Goal: Navigation & Orientation: Find specific page/section

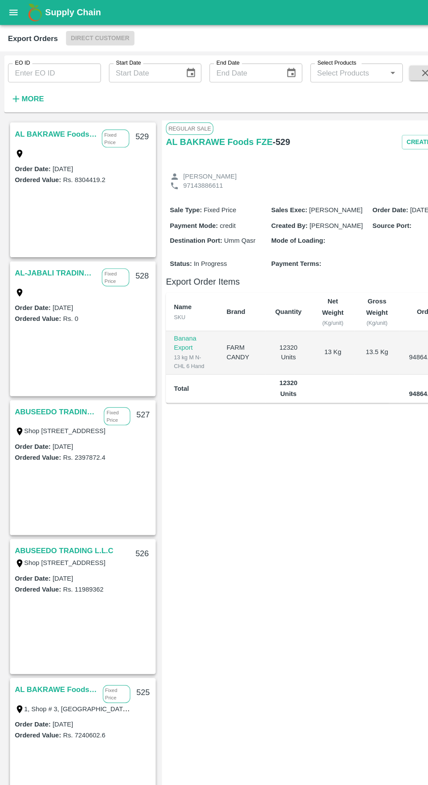
click at [13, 11] on icon "open drawer" at bounding box center [11, 10] width 7 height 5
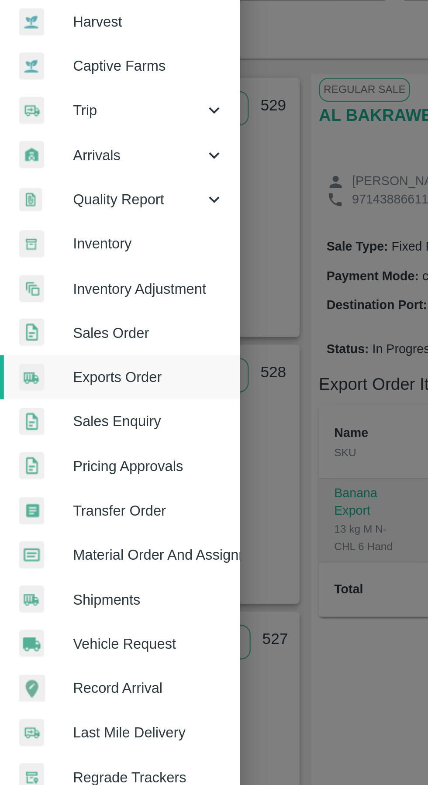
click at [42, 141] on span "Arrivals" at bounding box center [62, 142] width 59 height 10
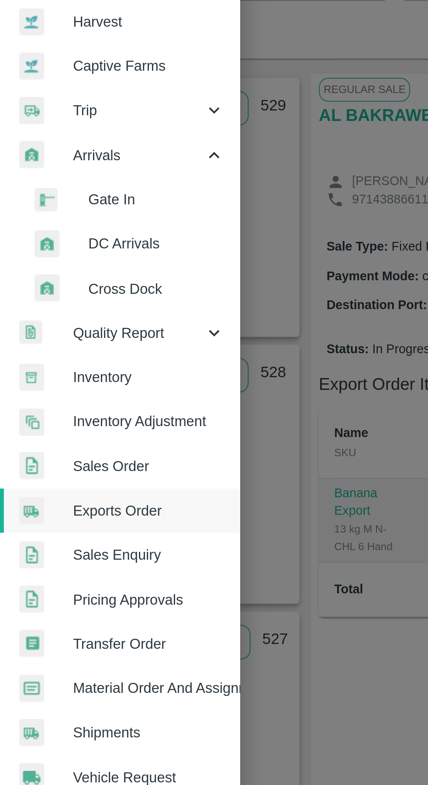
click at [51, 180] on span "DC Arrivals" at bounding box center [71, 183] width 62 height 10
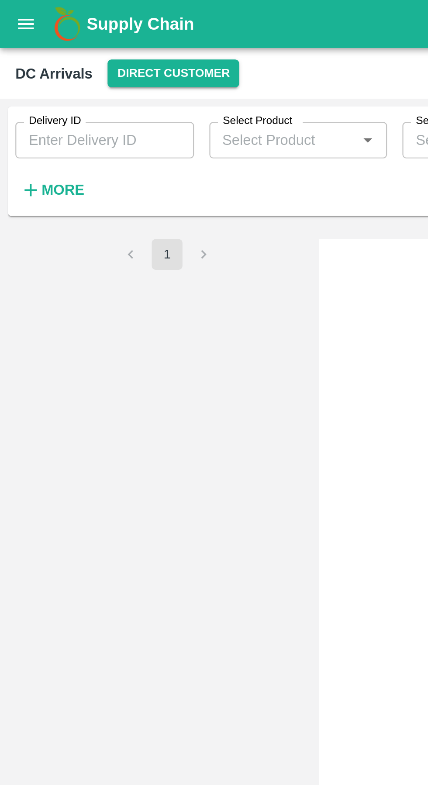
click at [72, 29] on button "Direct Customer" at bounding box center [79, 33] width 60 height 13
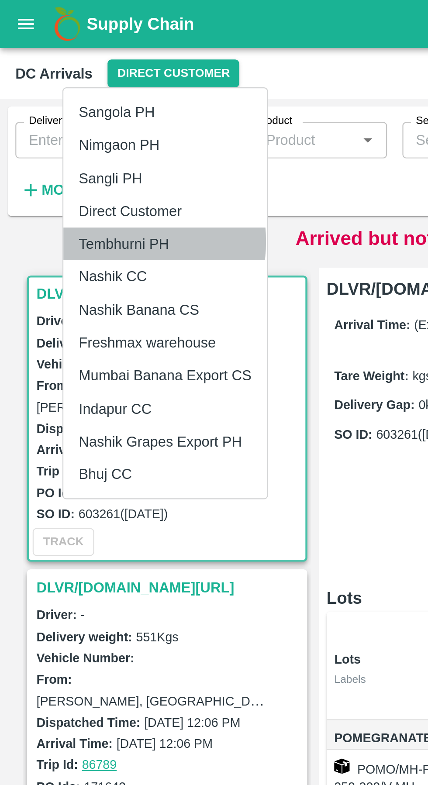
click at [54, 110] on li "Tembhurni PH" at bounding box center [75, 110] width 93 height 15
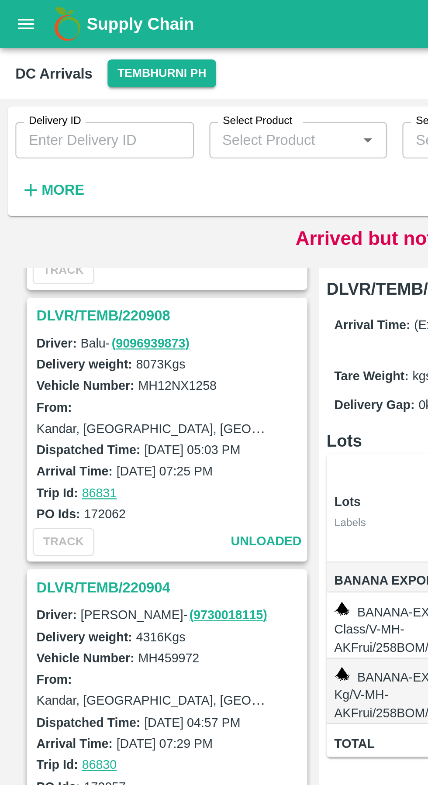
scroll to position [2465, 0]
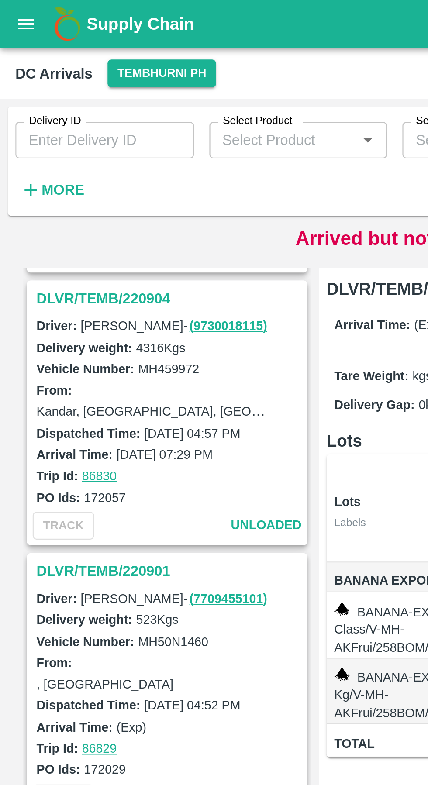
click at [56, 258] on h3 "DLVR/TEMB/220901" at bounding box center [77, 259] width 121 height 11
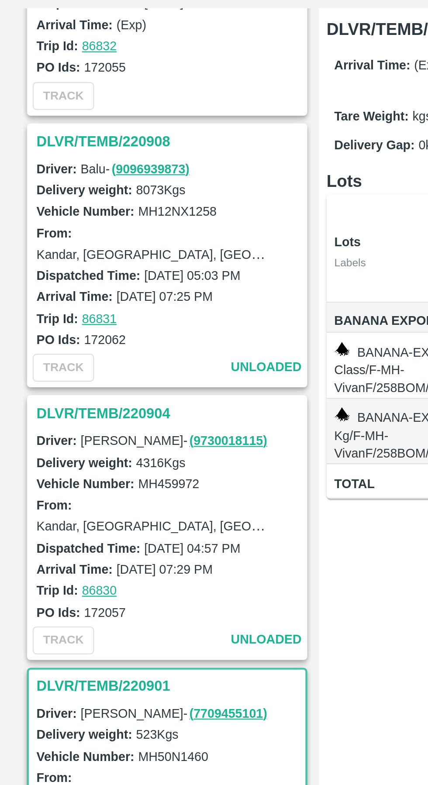
scroll to position [2256, 0]
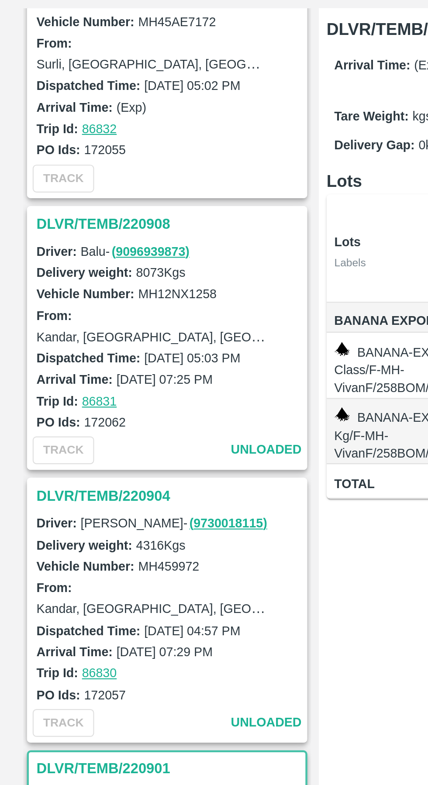
click at [53, 218] on h3 "DLVR/TEMB/220908" at bounding box center [77, 219] width 121 height 11
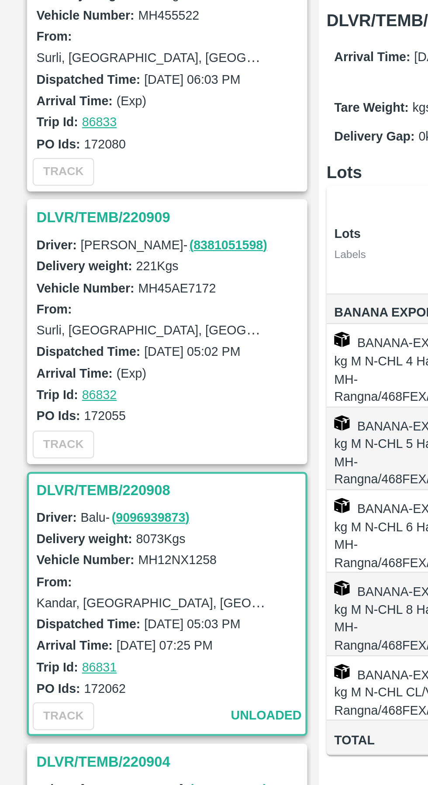
scroll to position [2129, 0]
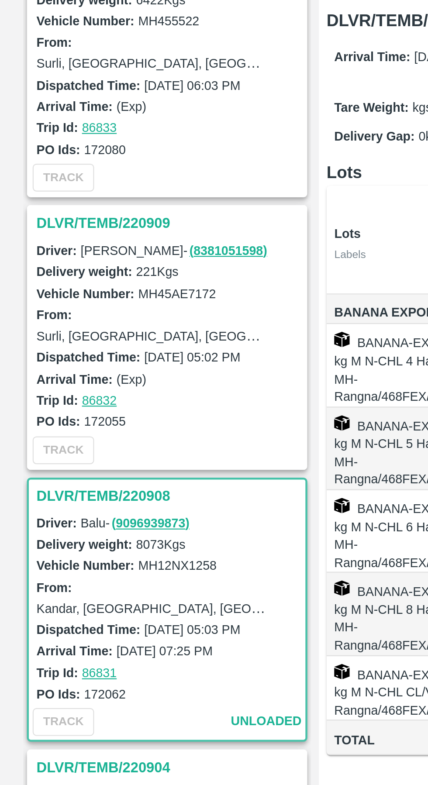
click at [46, 222] on h3 "DLVR/TEMB/220909" at bounding box center [77, 223] width 121 height 11
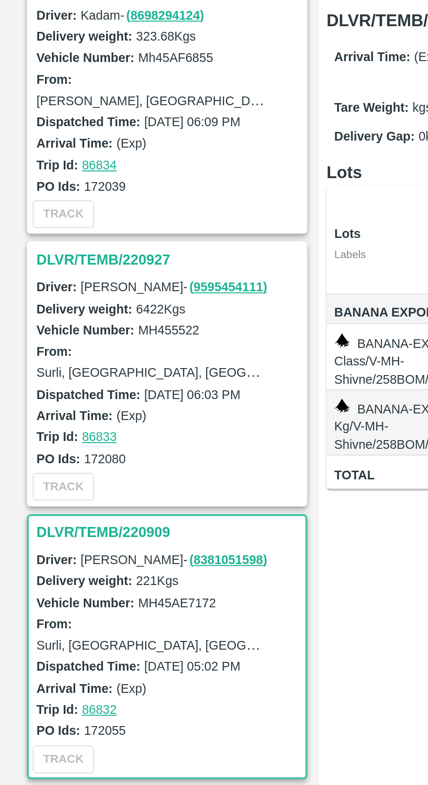
scroll to position [1982, 0]
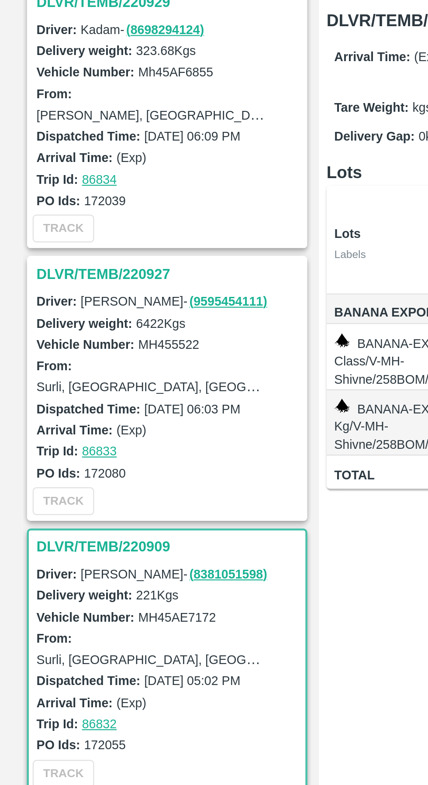
click at [46, 241] on h3 "DLVR/TEMB/220927" at bounding box center [77, 246] width 121 height 11
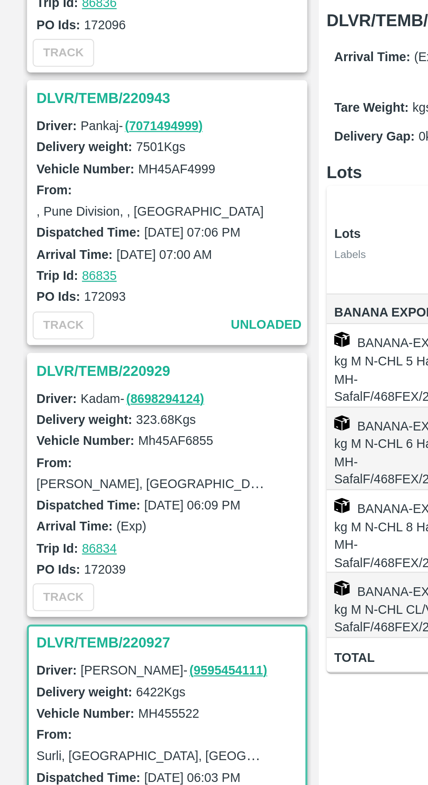
scroll to position [1815, 0]
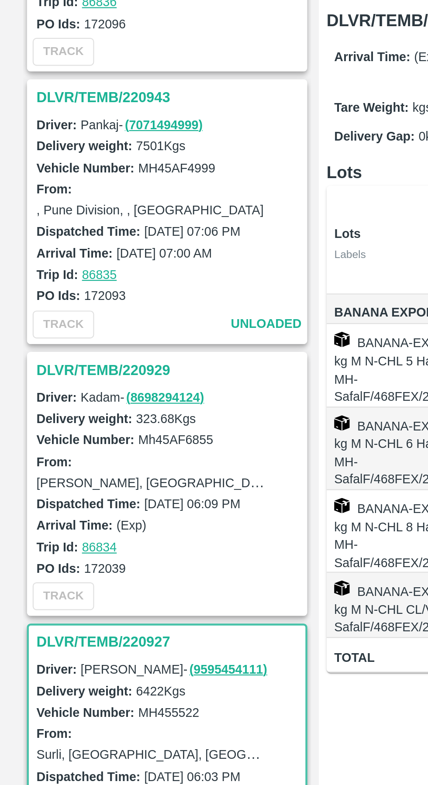
click at [52, 288] on h3 "DLVR/TEMB/220929" at bounding box center [77, 290] width 121 height 11
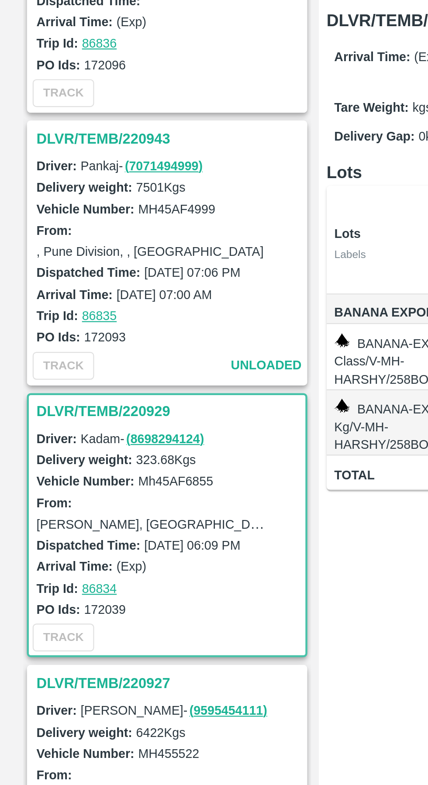
scroll to position [1784, 0]
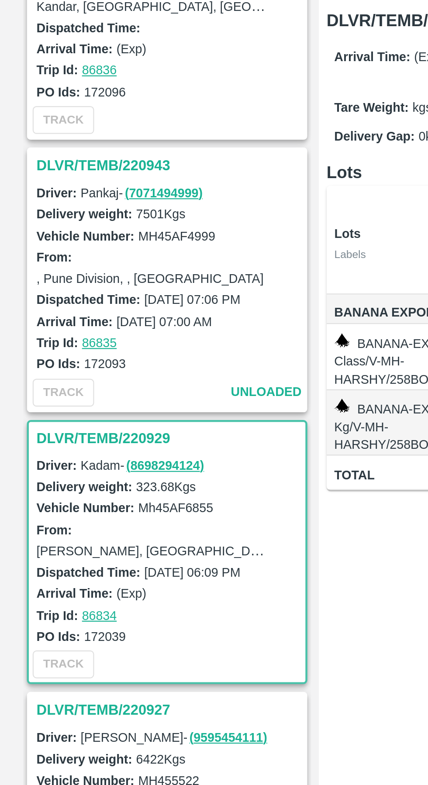
click at [48, 194] on h3 "DLVR/TEMB/220943" at bounding box center [77, 197] width 121 height 11
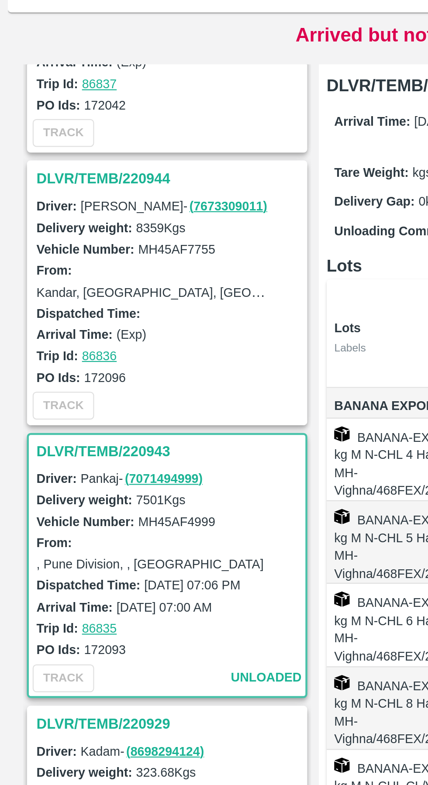
scroll to position [1683, 0]
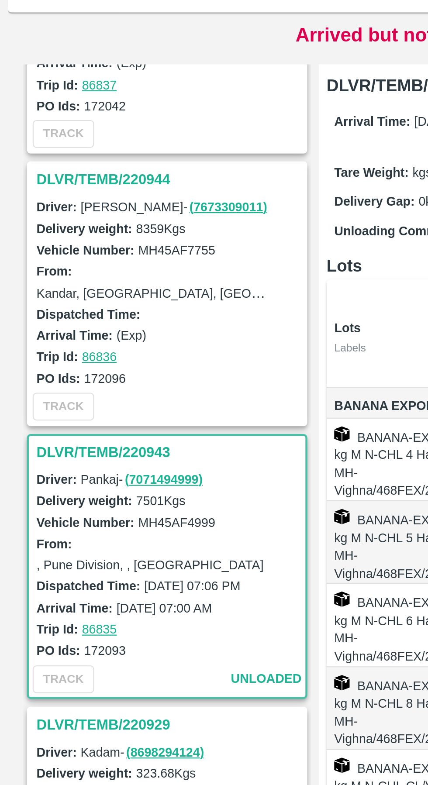
click at [47, 174] on h3 "DLVR/TEMB/220944" at bounding box center [77, 173] width 121 height 11
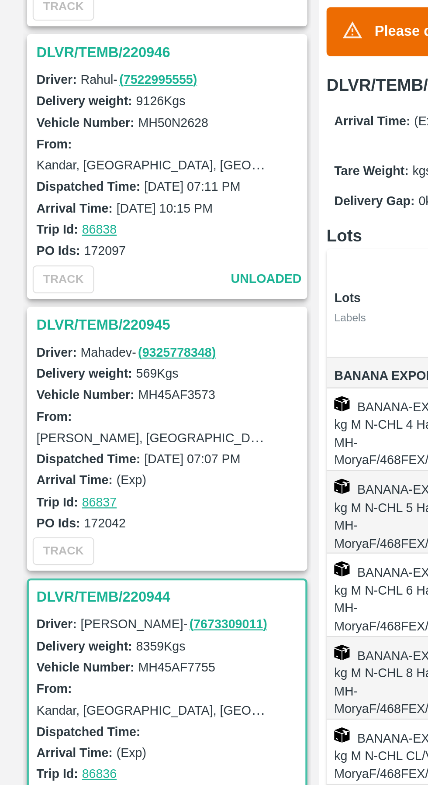
scroll to position [1460, 0]
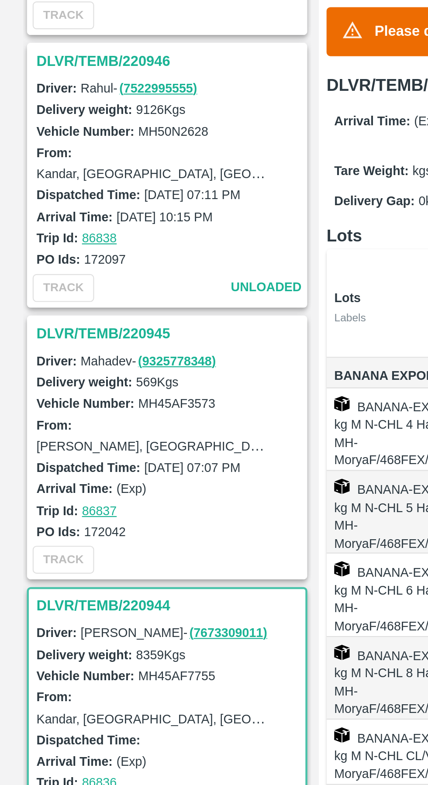
click at [58, 279] on h3 "DLVR/TEMB/220945" at bounding box center [77, 273] width 121 height 11
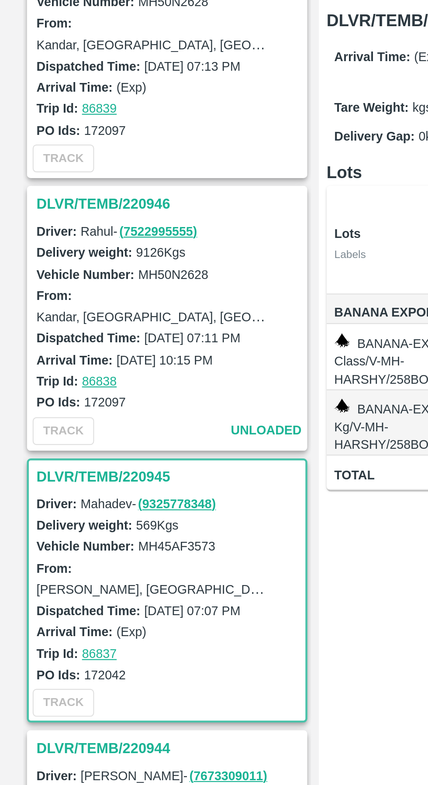
scroll to position [1395, 0]
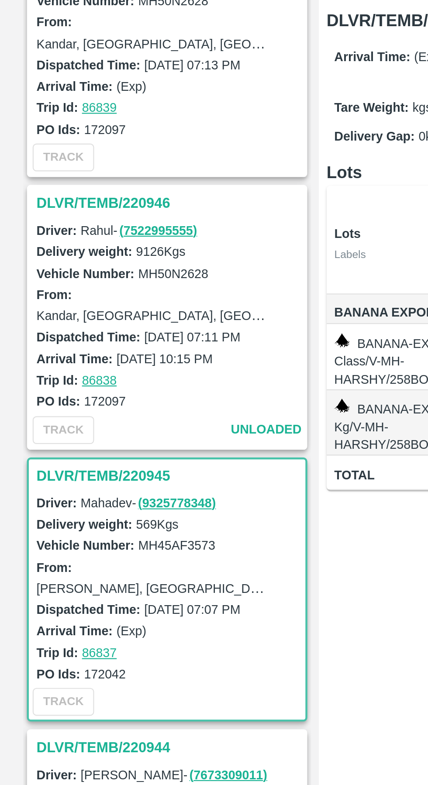
click at [51, 213] on h3 "DLVR/TEMB/220946" at bounding box center [77, 214] width 121 height 11
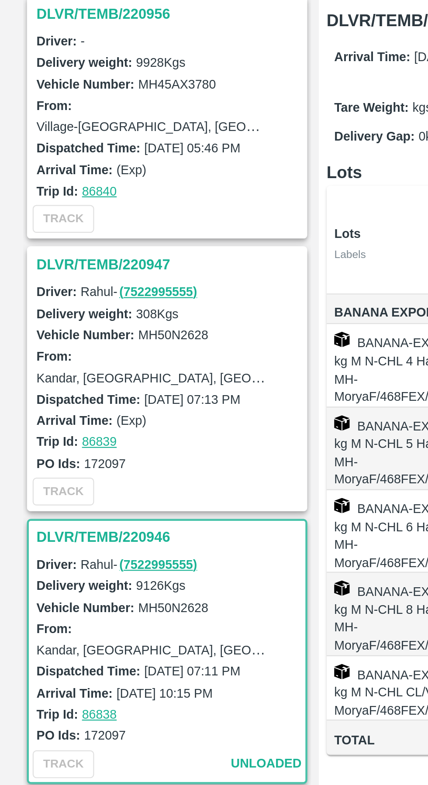
scroll to position [1242, 0]
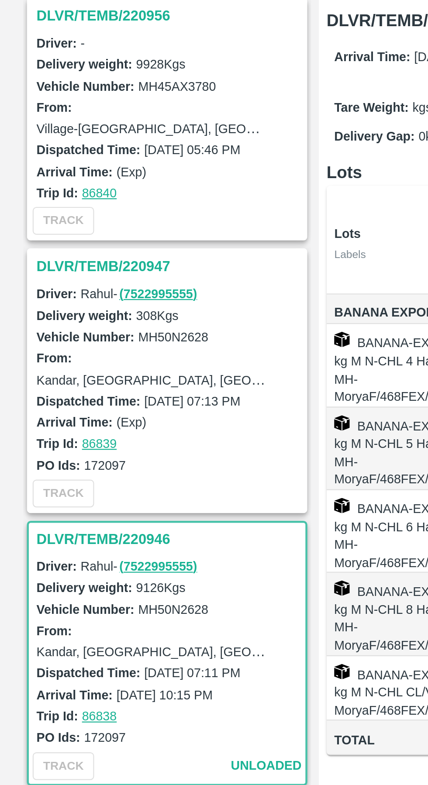
click at [52, 240] on h3 "DLVR/TEMB/220947" at bounding box center [77, 242] width 121 height 11
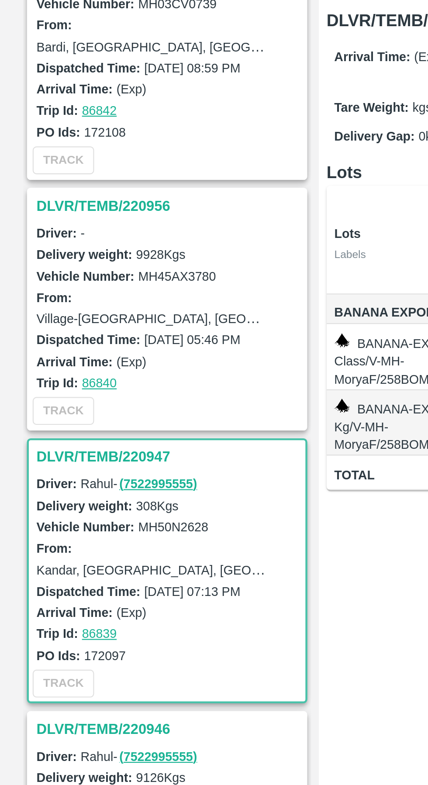
scroll to position [1155, 0]
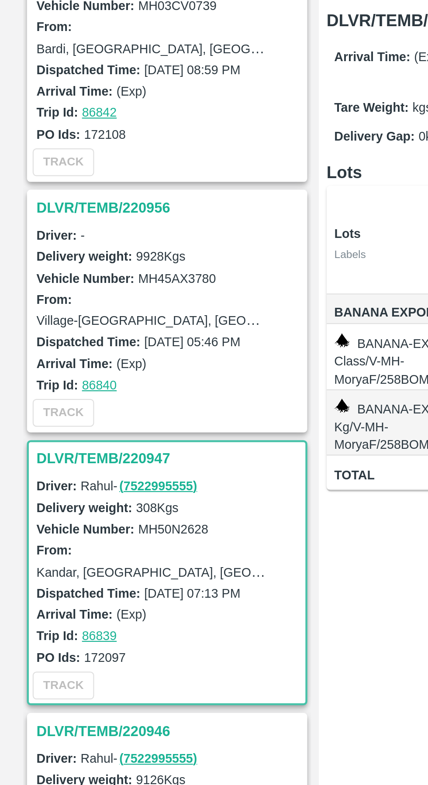
click at [50, 213] on h3 "DLVR/TEMB/220956" at bounding box center [77, 216] width 121 height 11
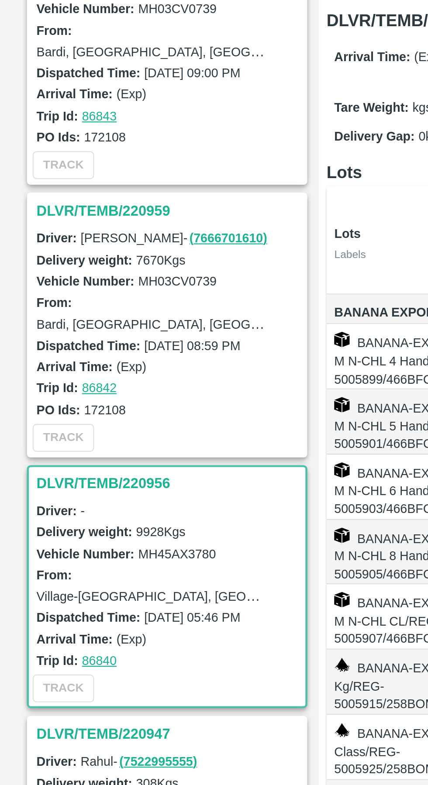
scroll to position [1029, 0]
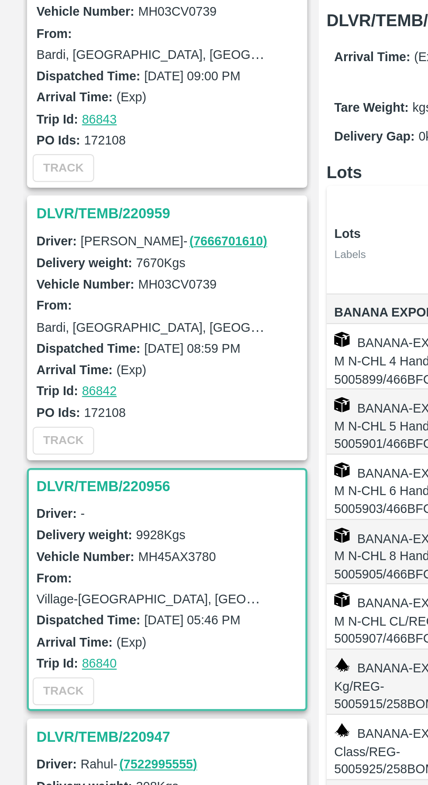
click at [49, 218] on h3 "DLVR/TEMB/220959" at bounding box center [77, 218] width 121 height 11
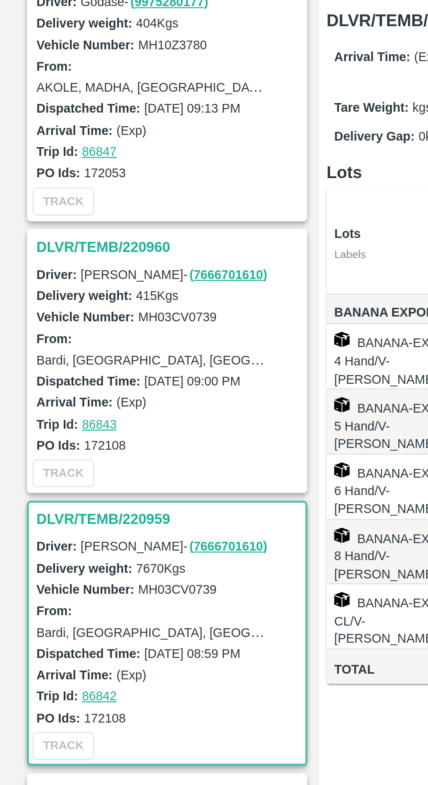
scroll to position [886, 0]
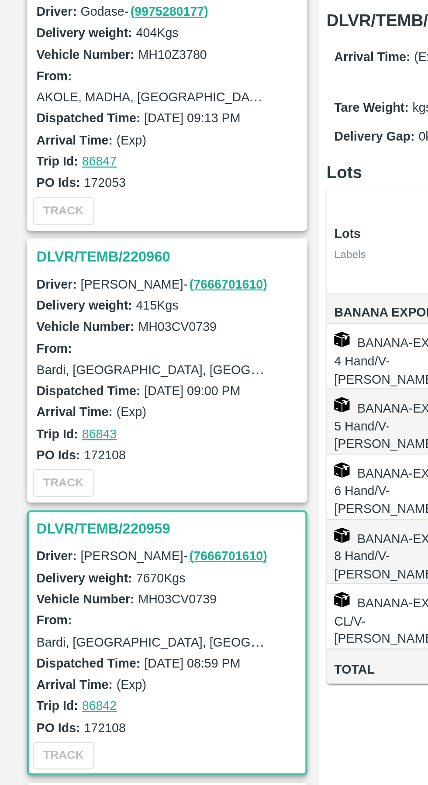
click at [48, 236] on h3 "DLVR/TEMB/220960" at bounding box center [77, 238] width 121 height 11
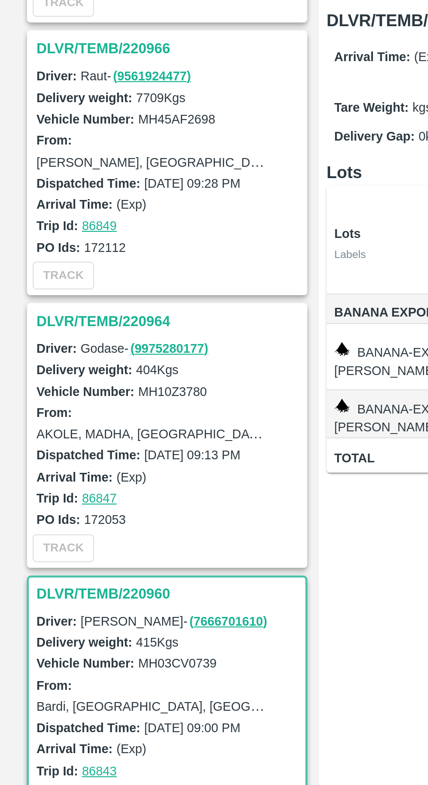
scroll to position [733, 0]
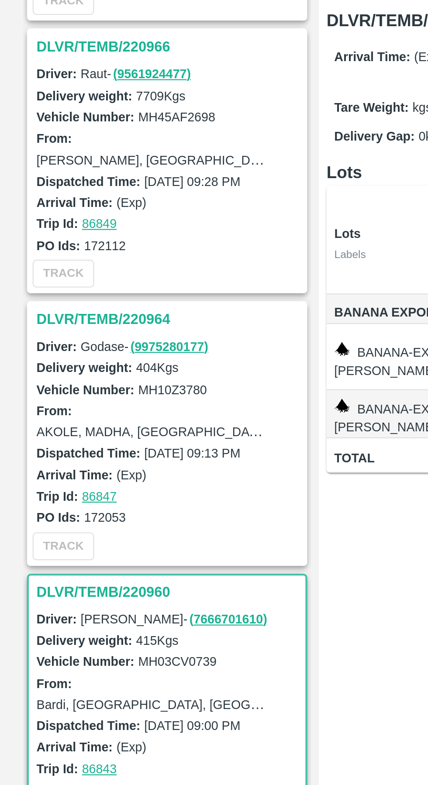
click at [51, 262] on h3 "DLVR/TEMB/220964" at bounding box center [77, 266] width 121 height 11
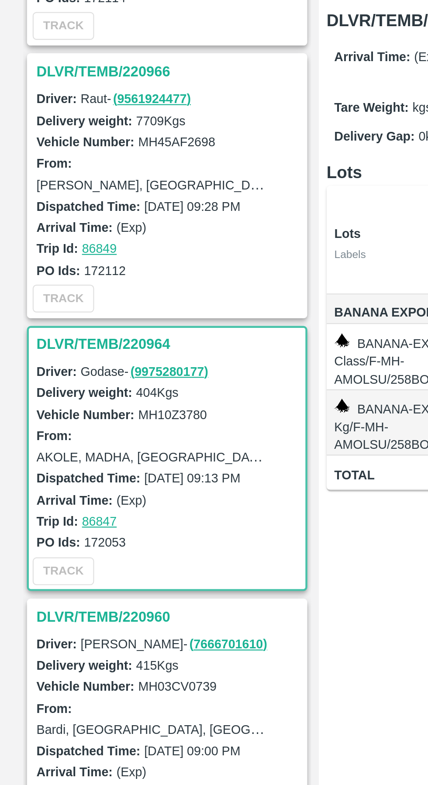
scroll to position [644, 0]
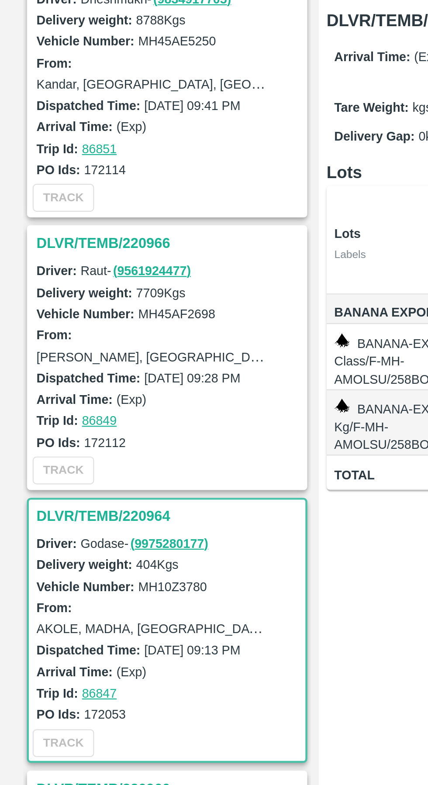
click at [58, 235] on h3 "DLVR/TEMB/220966" at bounding box center [77, 232] width 121 height 11
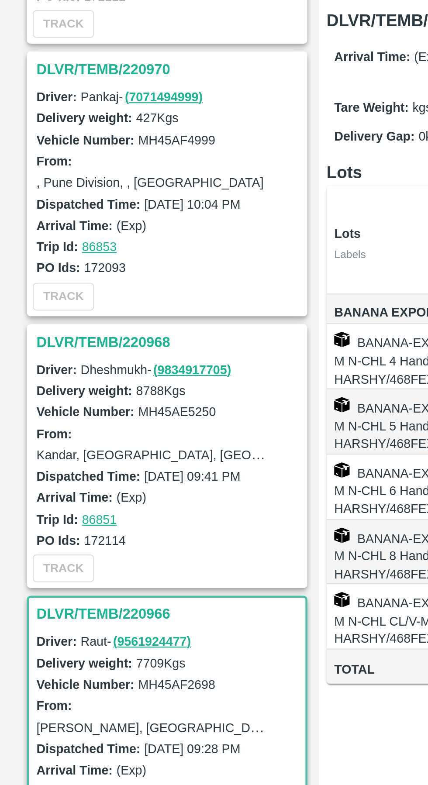
scroll to position [482, 0]
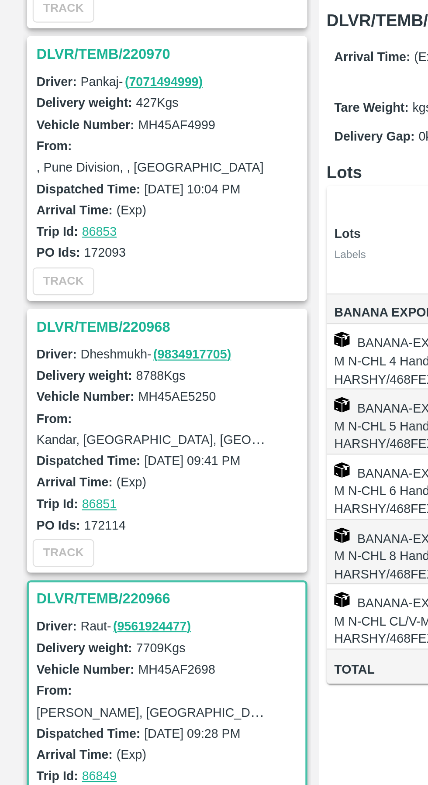
click at [61, 271] on h3 "DLVR/TEMB/220968" at bounding box center [77, 270] width 121 height 11
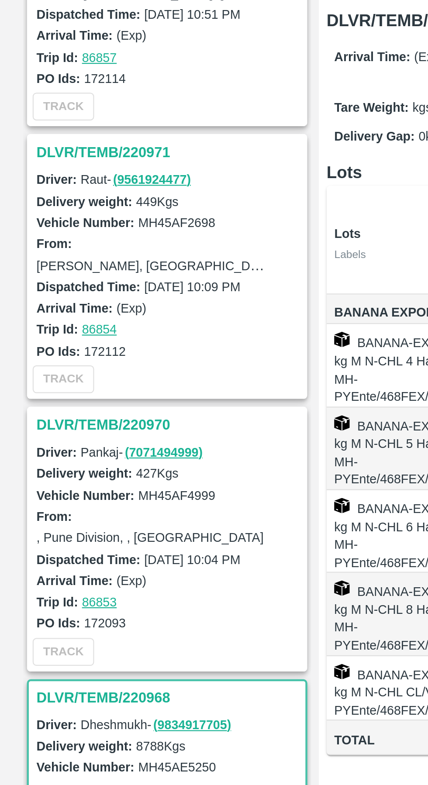
scroll to position [313, 0]
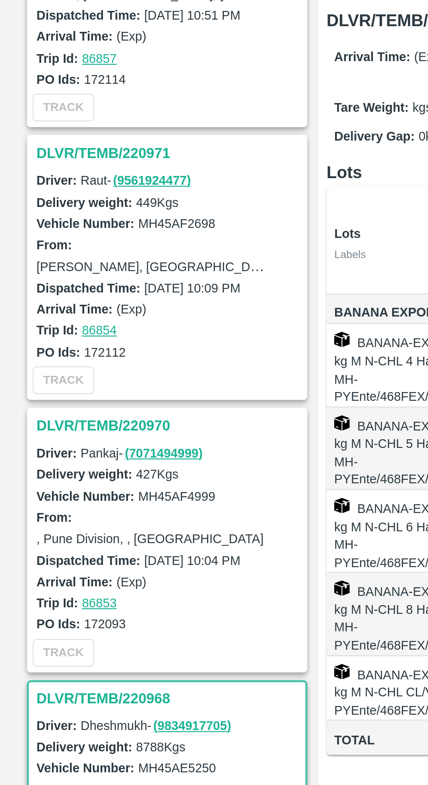
click at [54, 312] on h3 "DLVR/TEMB/220970" at bounding box center [77, 315] width 121 height 11
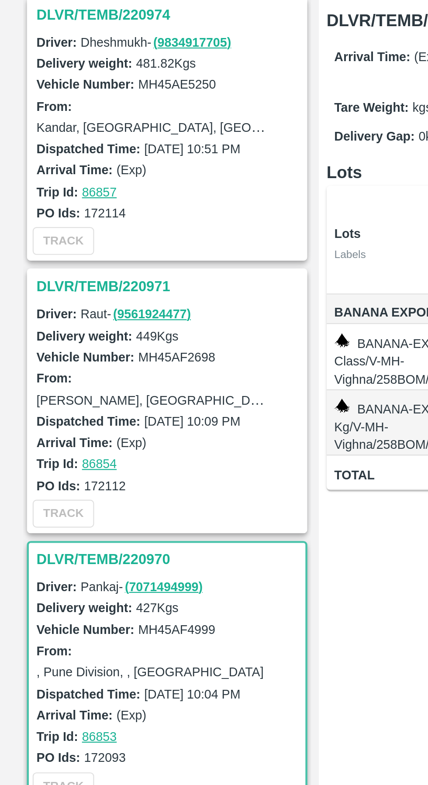
scroll to position [253, 0]
click at [51, 248] on h3 "DLVR/TEMB/220971" at bounding box center [77, 252] width 121 height 11
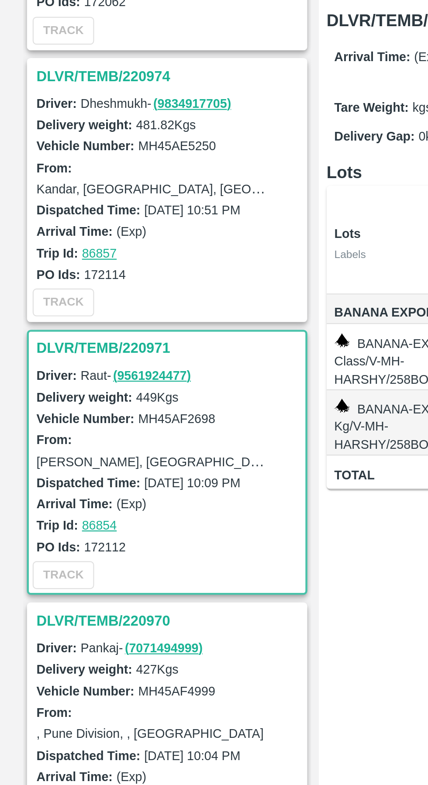
scroll to position [135, 0]
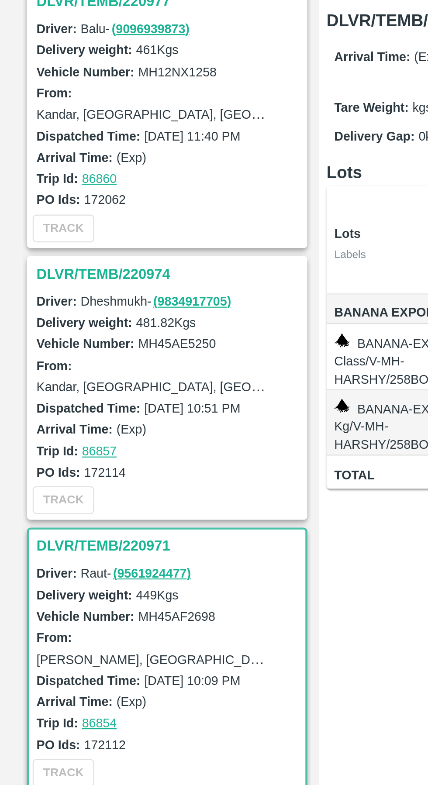
click at [54, 247] on h3 "DLVR/TEMB/220974" at bounding box center [77, 246] width 121 height 11
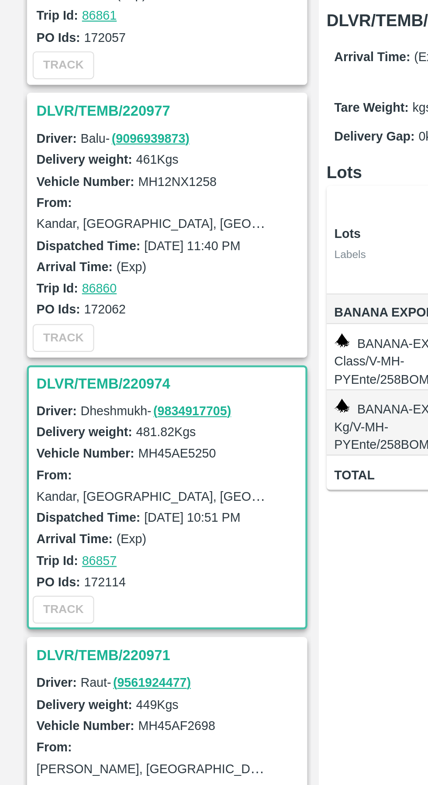
scroll to position [35, 0]
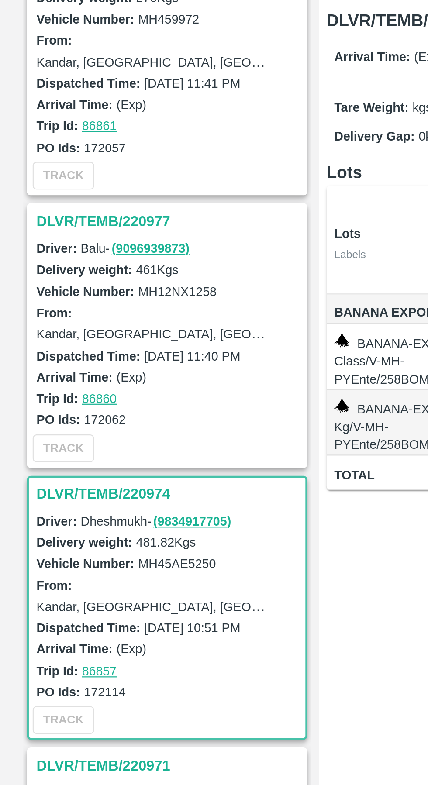
click at [51, 224] on h3 "DLVR/TEMB/220977" at bounding box center [77, 222] width 121 height 11
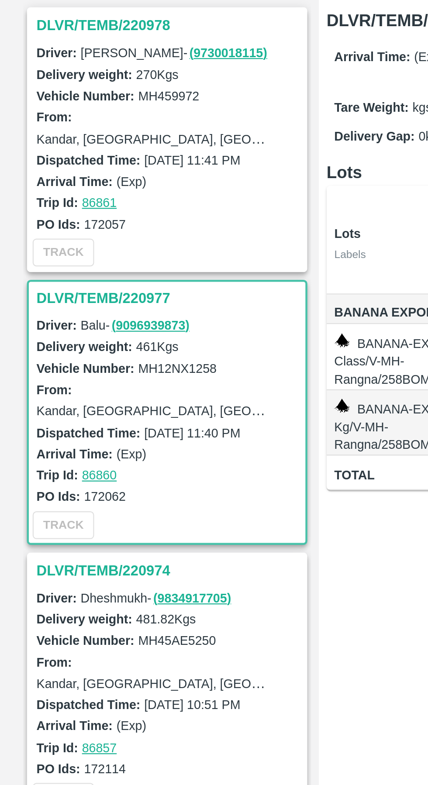
click at [45, 136] on h3 "DLVR/TEMB/220978" at bounding box center [77, 133] width 121 height 11
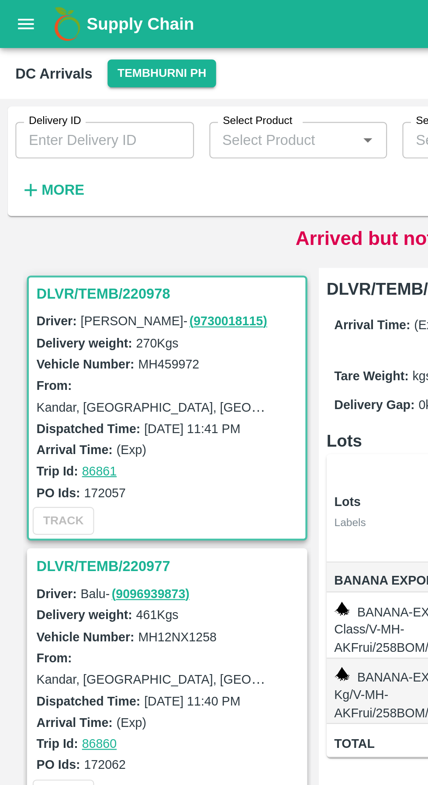
click at [70, 33] on button "Tembhurni PH" at bounding box center [73, 33] width 49 height 13
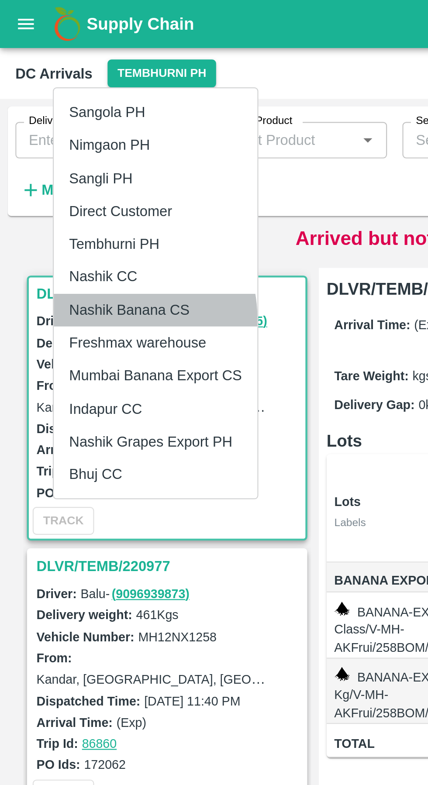
click at [52, 144] on li "Nashik Banana CS" at bounding box center [70, 141] width 93 height 15
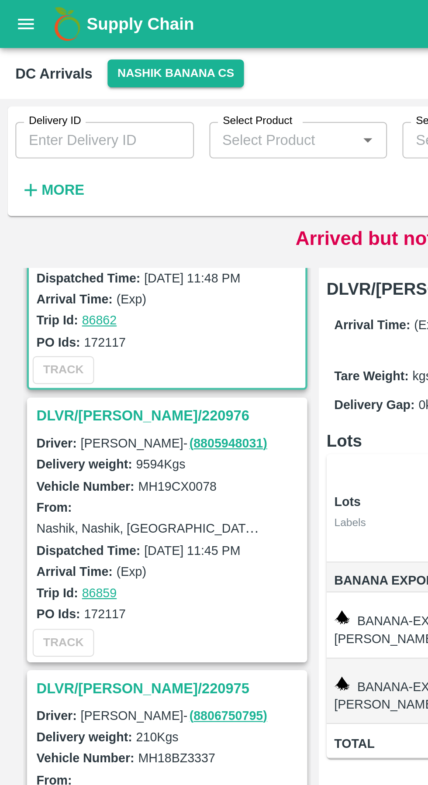
scroll to position [67, 0]
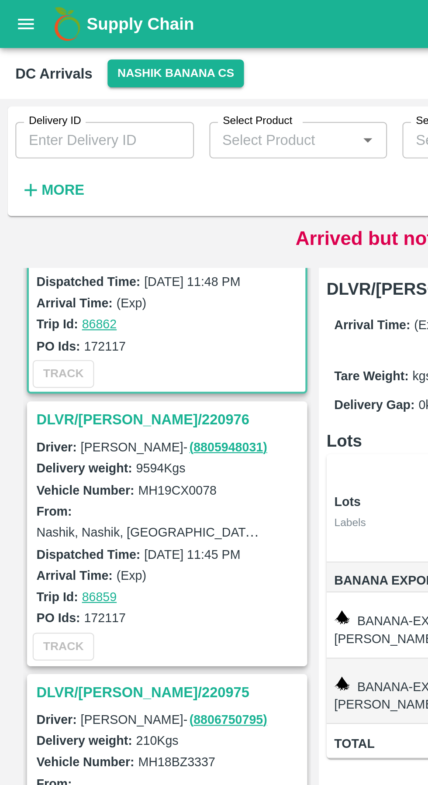
click at [62, 194] on h3 "DLVR/[PERSON_NAME]/220976" at bounding box center [77, 190] width 121 height 11
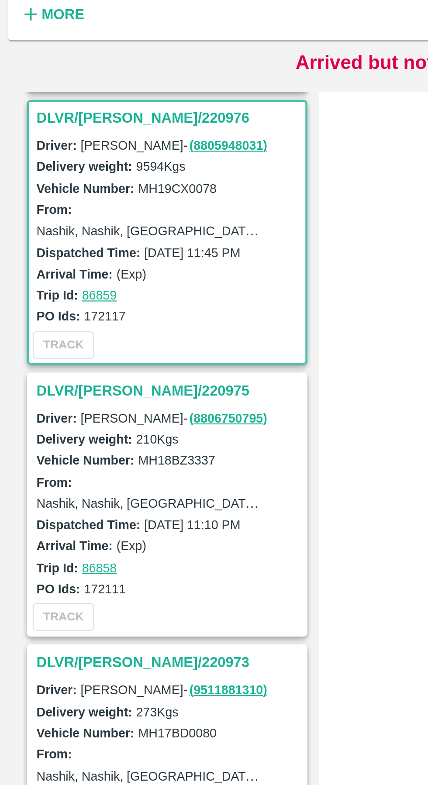
scroll to position [127, 0]
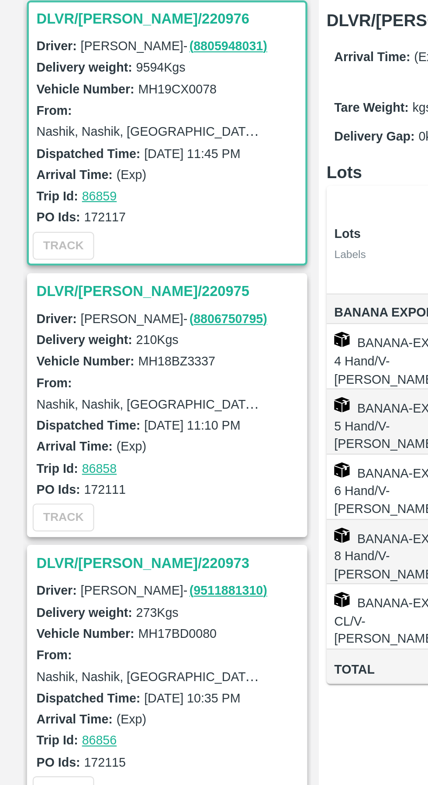
click at [45, 254] on h3 "DLVR/[PERSON_NAME]/220975" at bounding box center [77, 254] width 121 height 11
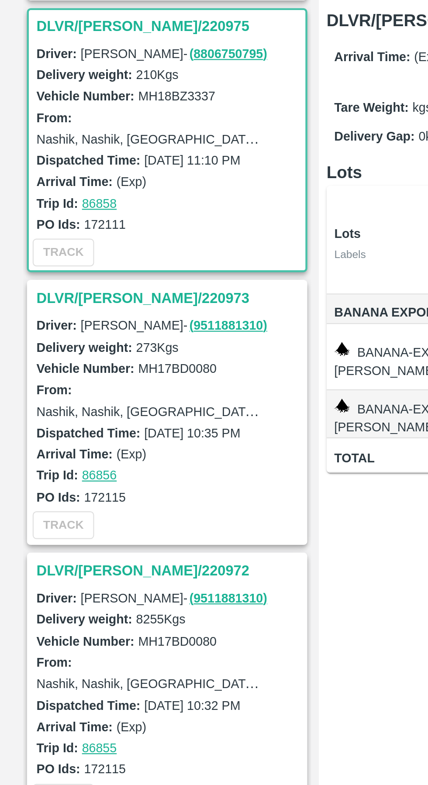
scroll to position [251, 0]
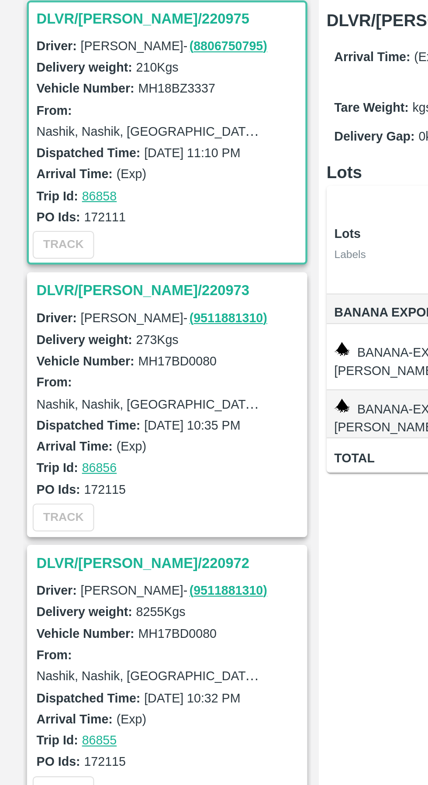
click at [48, 252] on h3 "DLVR/[PERSON_NAME]/220973" at bounding box center [77, 253] width 121 height 11
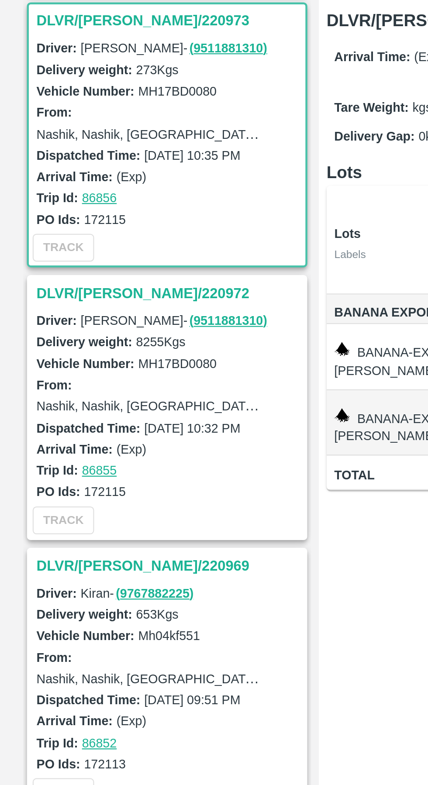
scroll to position [375, 0]
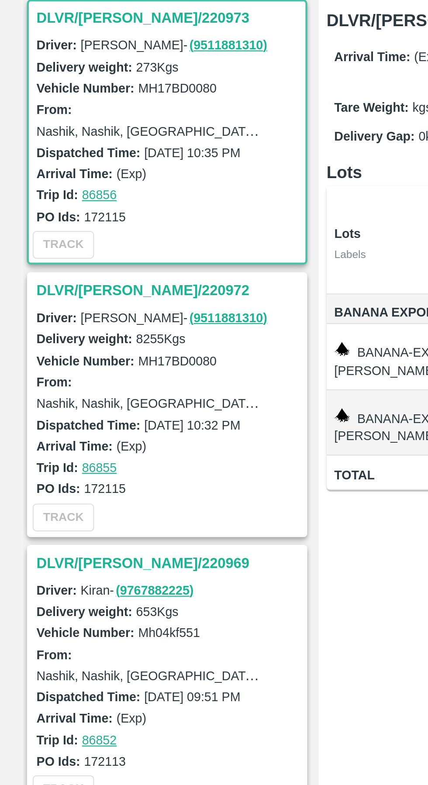
click at [44, 252] on h3 "DLVR/[PERSON_NAME]/220972" at bounding box center [77, 253] width 121 height 11
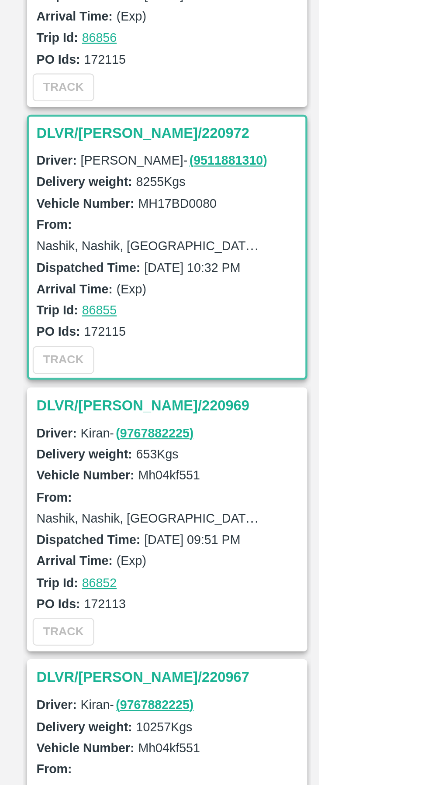
scroll to position [499, 0]
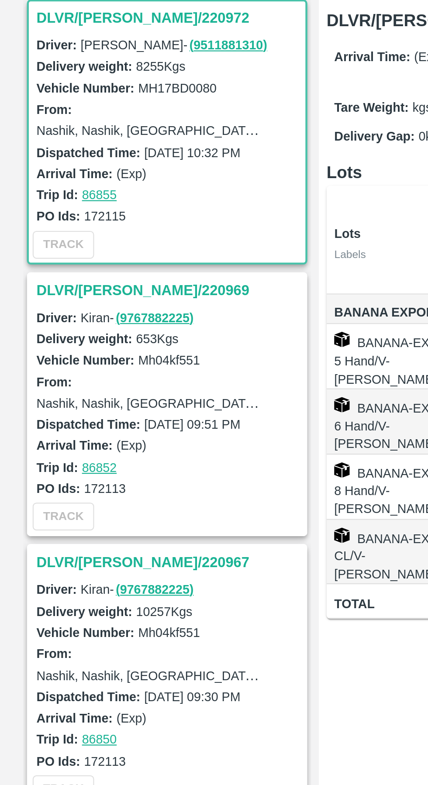
click at [48, 251] on h3 "DLVR/[PERSON_NAME]/220969" at bounding box center [77, 253] width 121 height 11
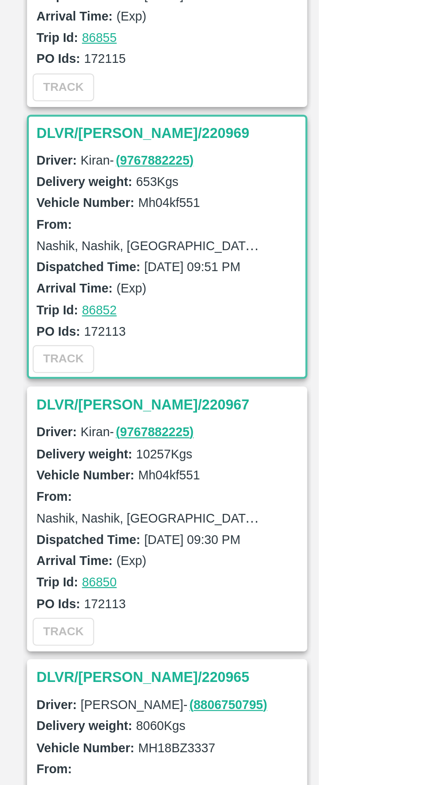
scroll to position [622, 0]
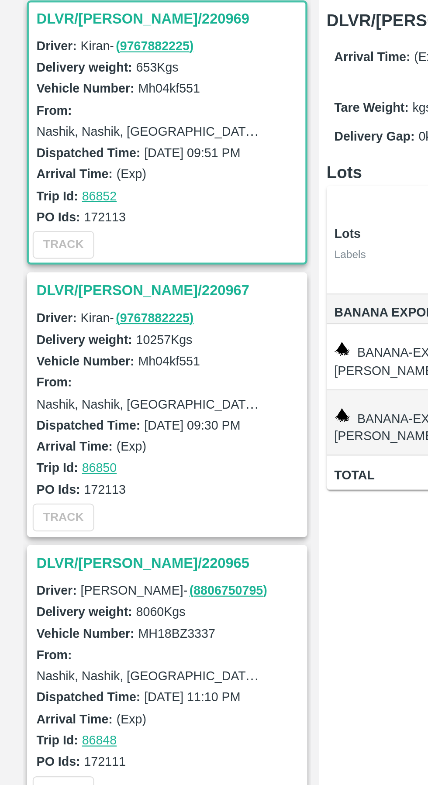
click at [51, 252] on h3 "DLVR/[PERSON_NAME]/220967" at bounding box center [77, 253] width 121 height 11
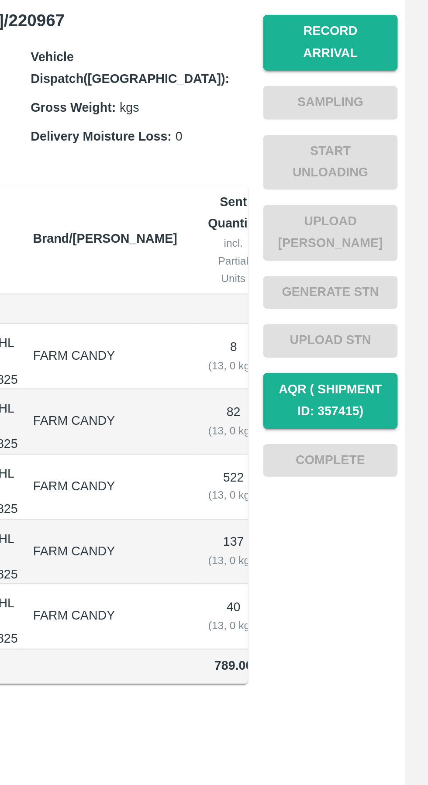
scroll to position [817, 0]
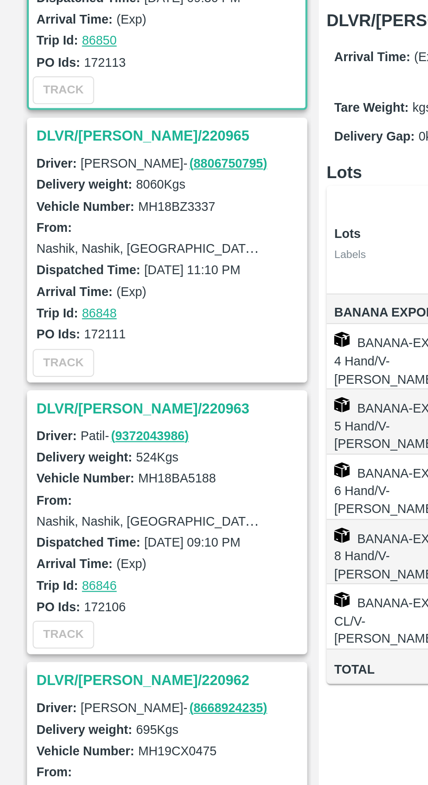
click at [45, 180] on h3 "DLVR/[PERSON_NAME]/220965" at bounding box center [77, 183] width 121 height 11
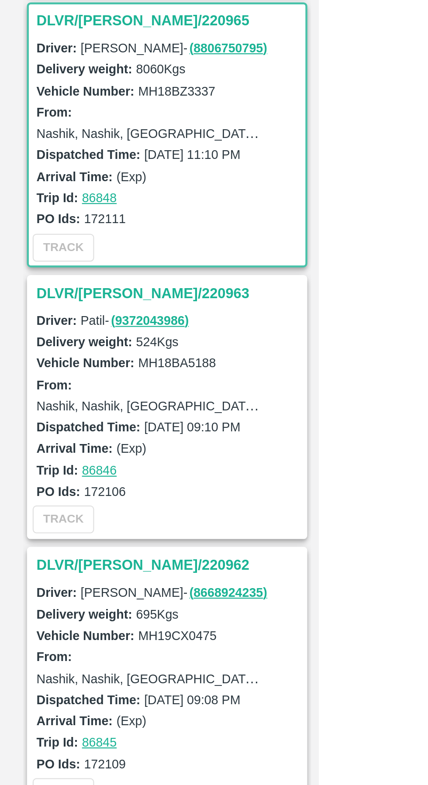
scroll to position [870, 0]
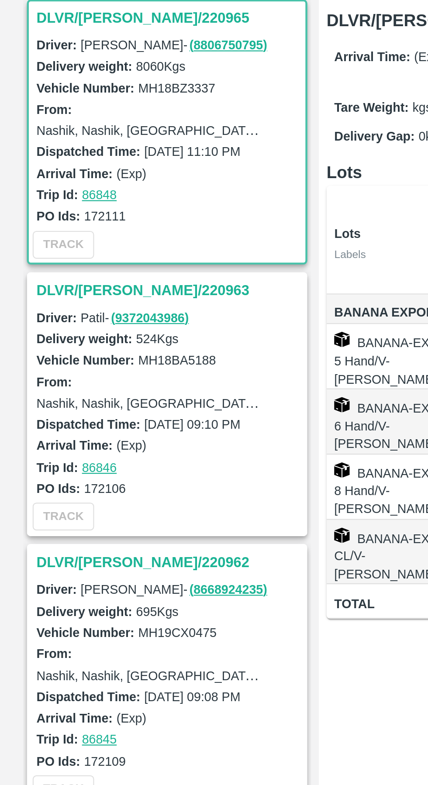
click at [54, 256] on h3 "DLVR/[PERSON_NAME]/220963" at bounding box center [77, 253] width 121 height 11
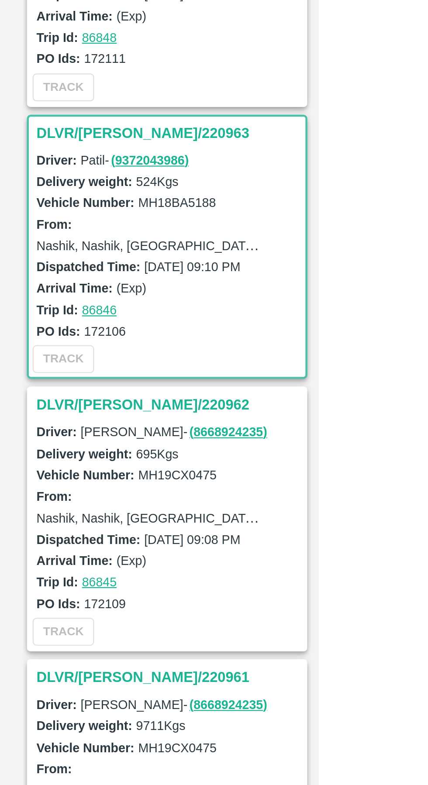
scroll to position [994, 0]
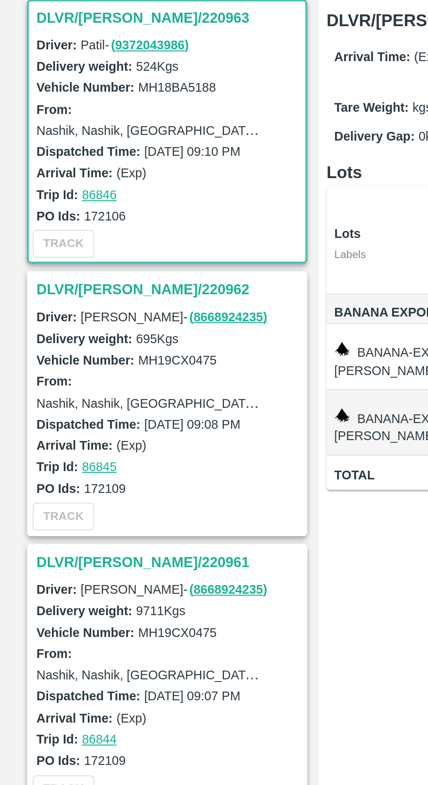
click at [54, 254] on h3 "DLVR/[PERSON_NAME]/220962" at bounding box center [77, 253] width 121 height 11
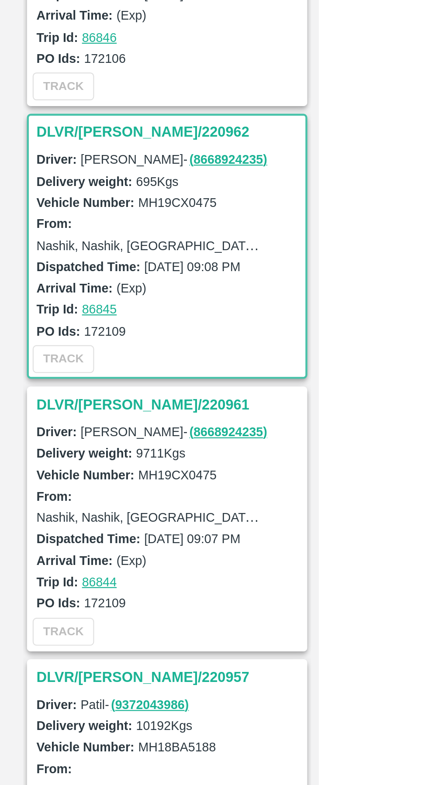
scroll to position [1118, 0]
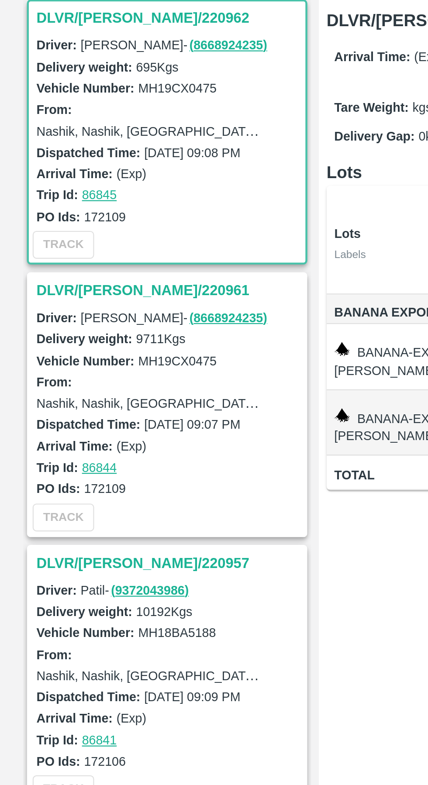
click at [51, 256] on h3 "DLVR/[PERSON_NAME]/220961" at bounding box center [77, 253] width 121 height 11
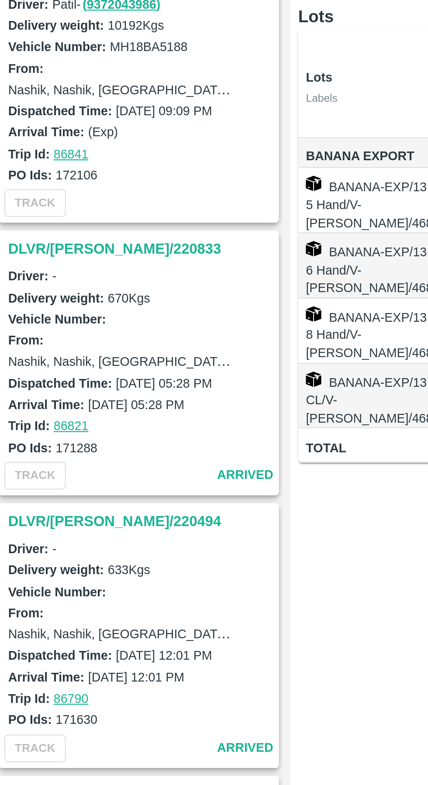
scroll to position [1318, 0]
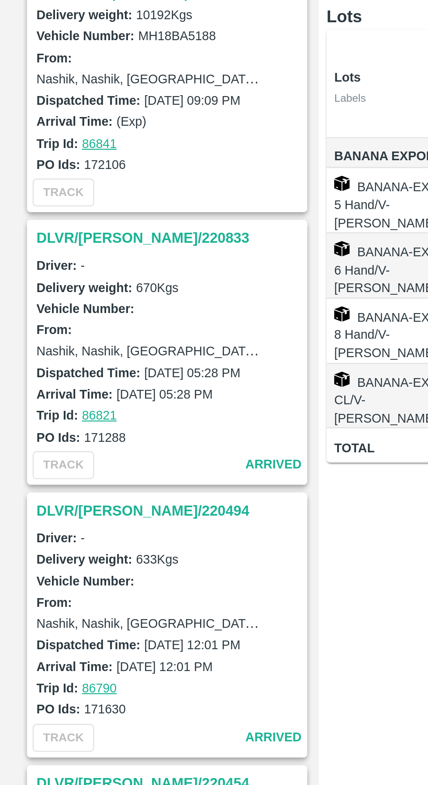
click at [48, 298] on h3 "DLVR/[PERSON_NAME]/220833" at bounding box center [77, 300] width 121 height 11
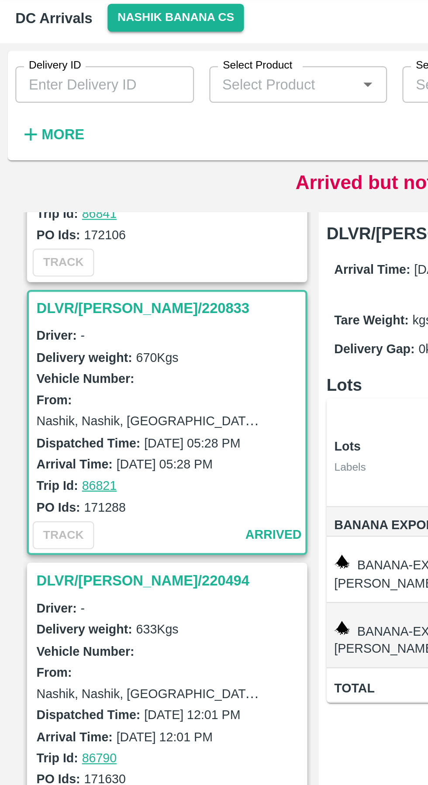
scroll to position [1518, 0]
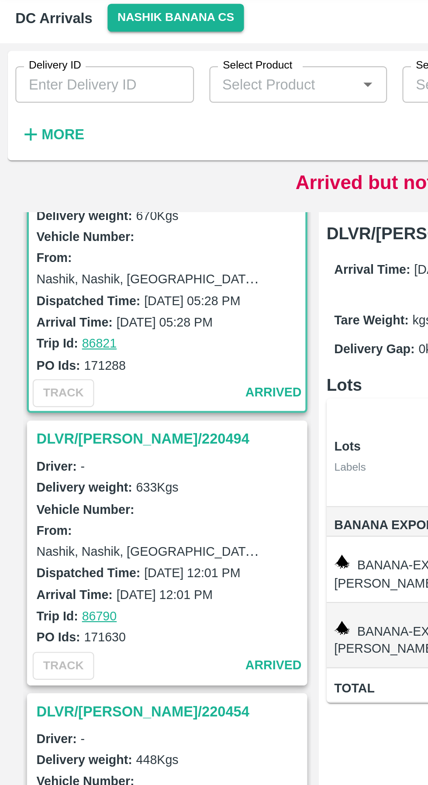
click at [49, 226] on h3 "DLVR/[PERSON_NAME]/220494" at bounding box center [77, 224] width 121 height 11
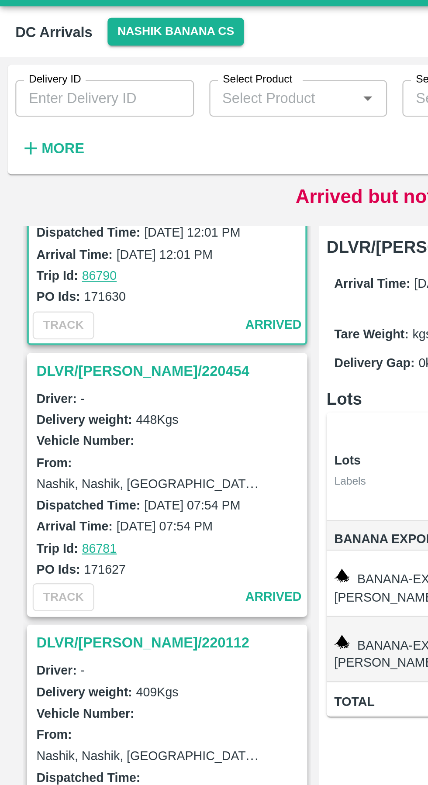
scroll to position [1689, 0]
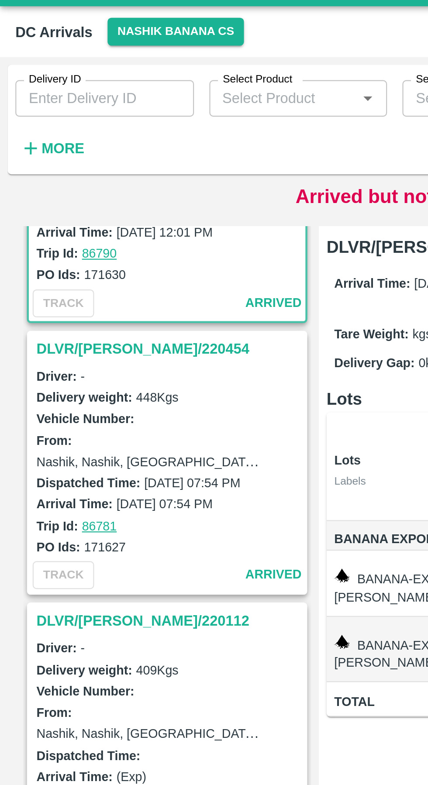
click at [55, 176] on h3 "DLVR/[PERSON_NAME]/220454" at bounding box center [77, 177] width 121 height 11
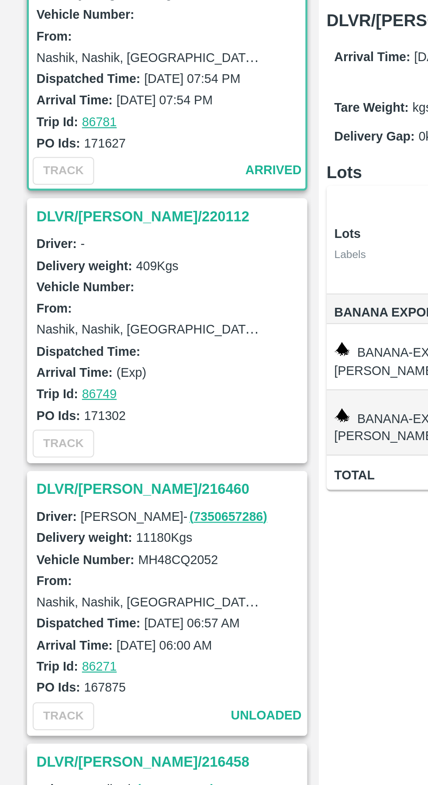
scroll to position [1799, 0]
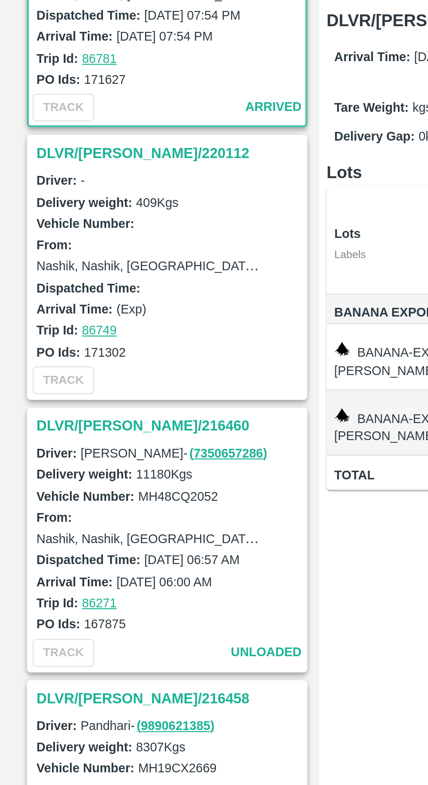
click at [50, 319] on h3 "DLVR/[PERSON_NAME]/216460" at bounding box center [77, 315] width 121 height 11
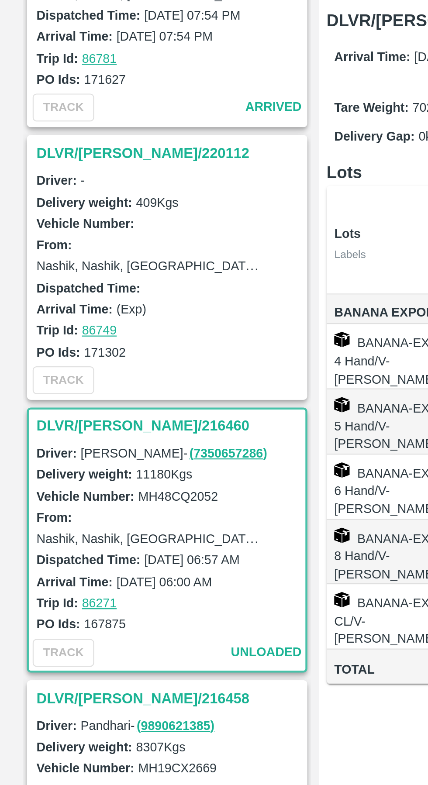
scroll to position [1984, 0]
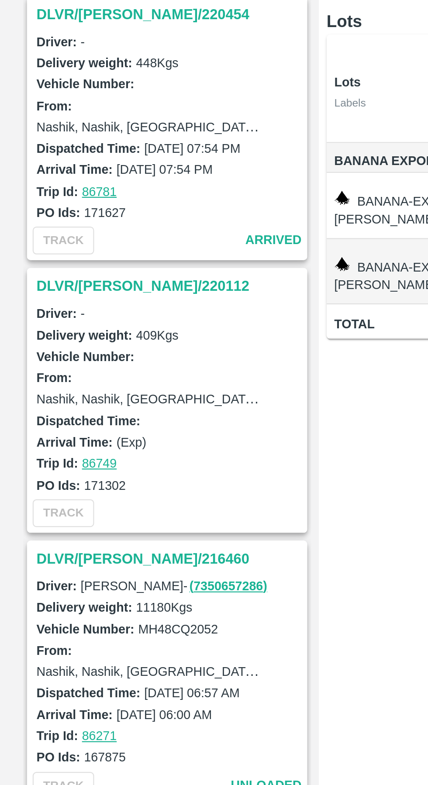
scroll to position [1646, 0]
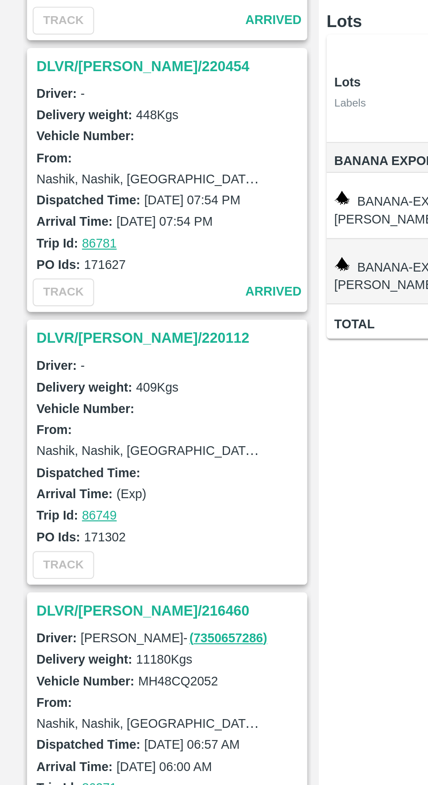
click at [49, 342] on h3 "DLVR/[PERSON_NAME]/220112" at bounding box center [77, 344] width 121 height 11
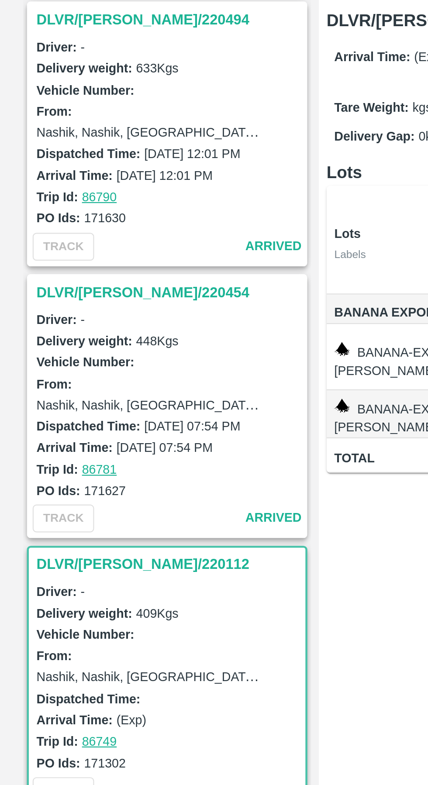
scroll to position [1613, 0]
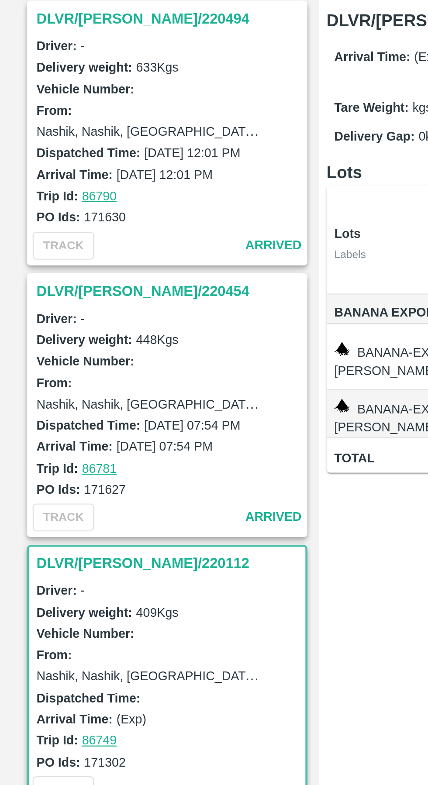
click at [49, 253] on h3 "DLVR/[PERSON_NAME]/220454" at bounding box center [77, 254] width 121 height 11
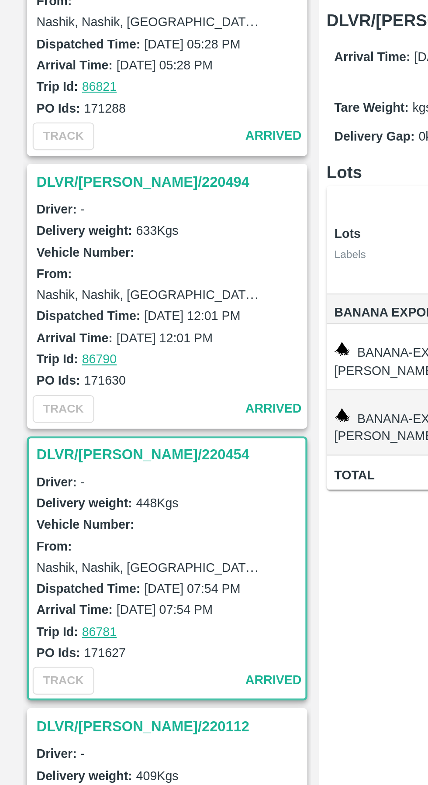
scroll to position [1528, 0]
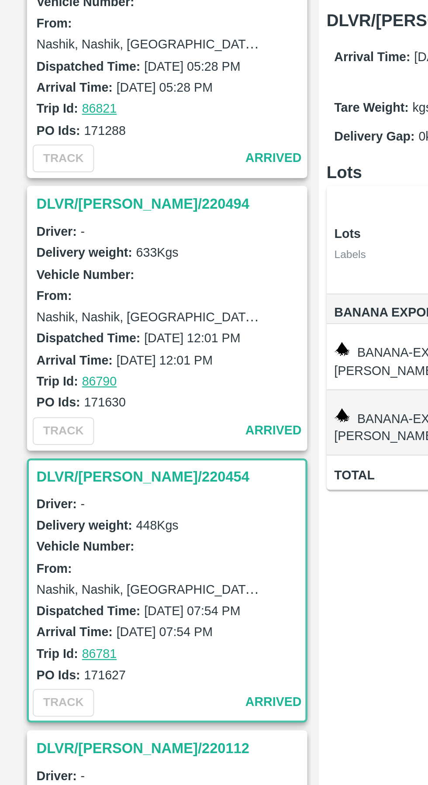
click at [47, 213] on h3 "DLVR/[PERSON_NAME]/220494" at bounding box center [77, 214] width 121 height 11
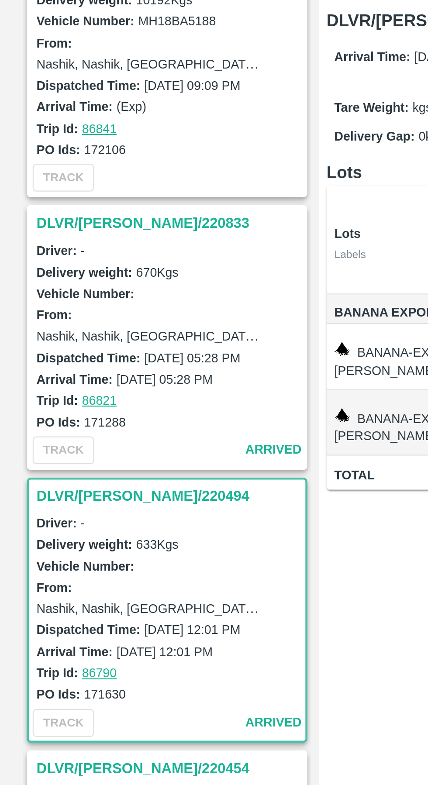
scroll to position [1395, 0]
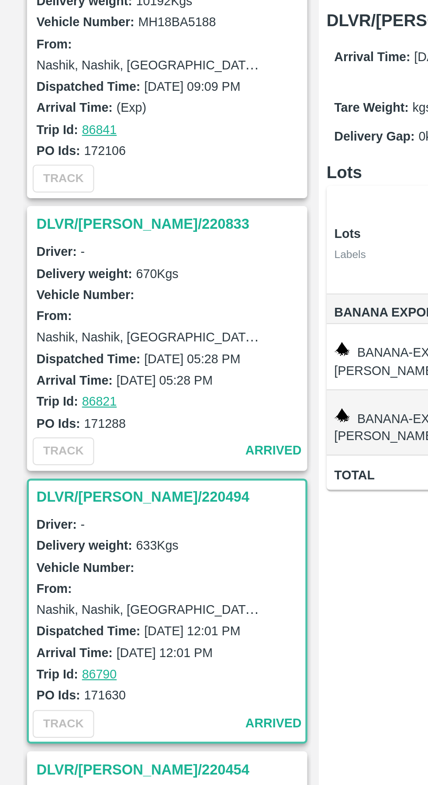
click at [41, 221] on h3 "DLVR/[PERSON_NAME]/220833" at bounding box center [77, 223] width 121 height 11
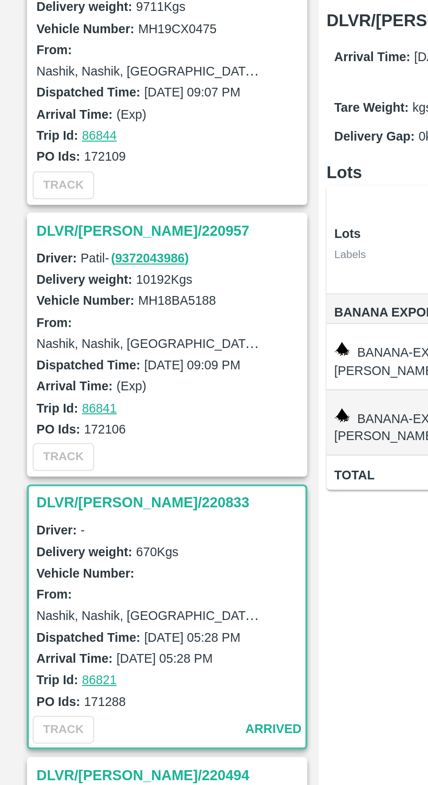
scroll to position [1266, 0]
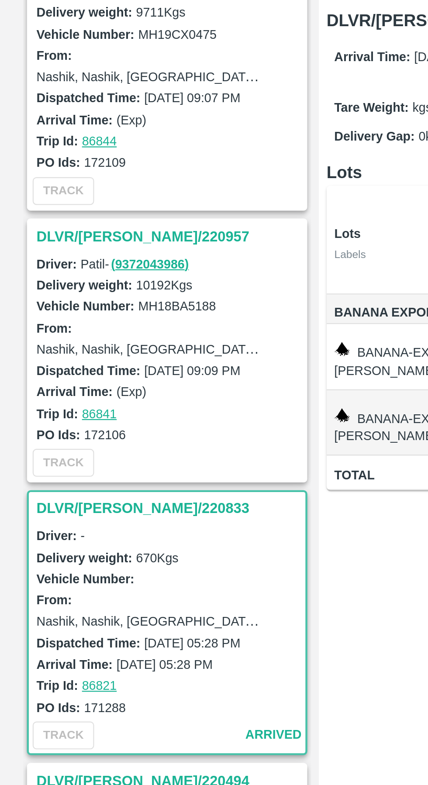
click at [42, 229] on h3 "DLVR/[PERSON_NAME]/220957" at bounding box center [77, 229] width 121 height 11
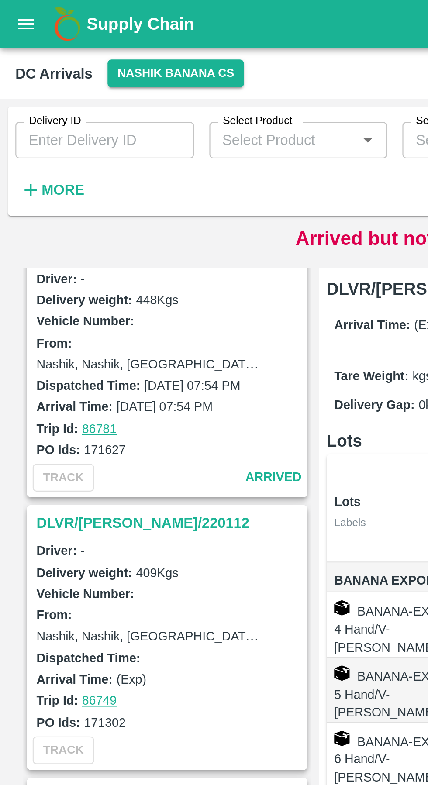
scroll to position [1769, 0]
